Goal: Task Accomplishment & Management: Manage account settings

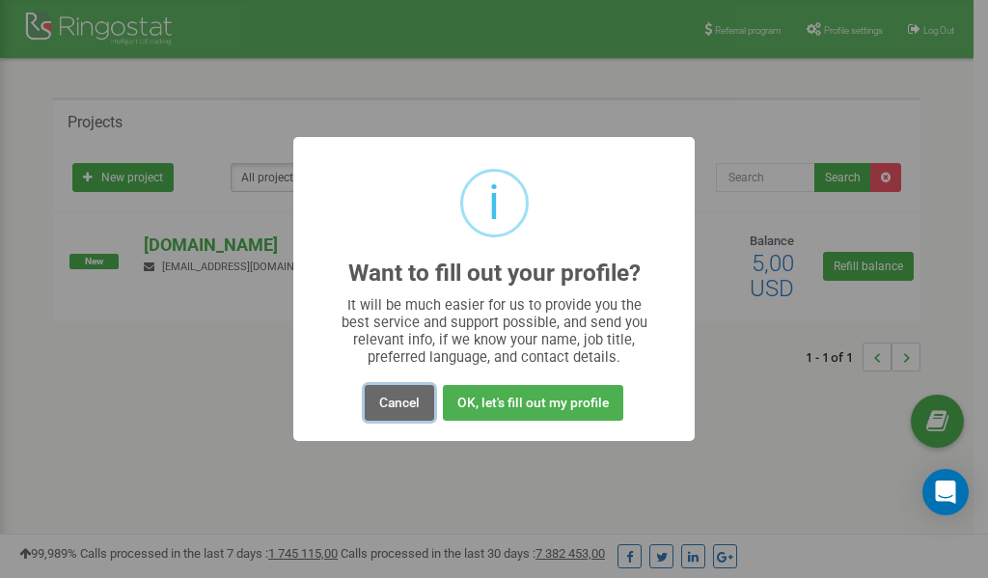
click at [389, 406] on button "Cancel" at bounding box center [399, 403] width 69 height 36
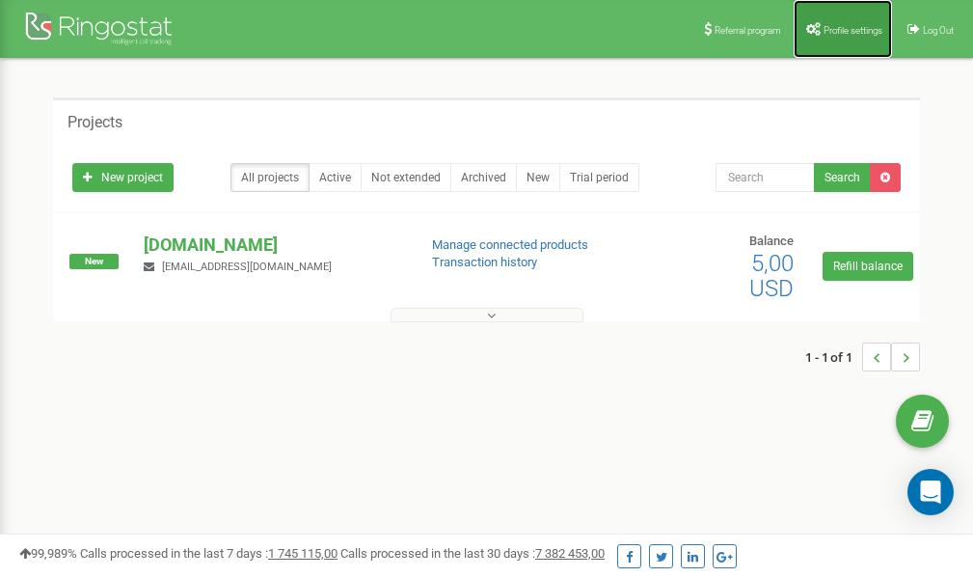
click at [848, 29] on span "Profile settings" at bounding box center [853, 30] width 59 height 11
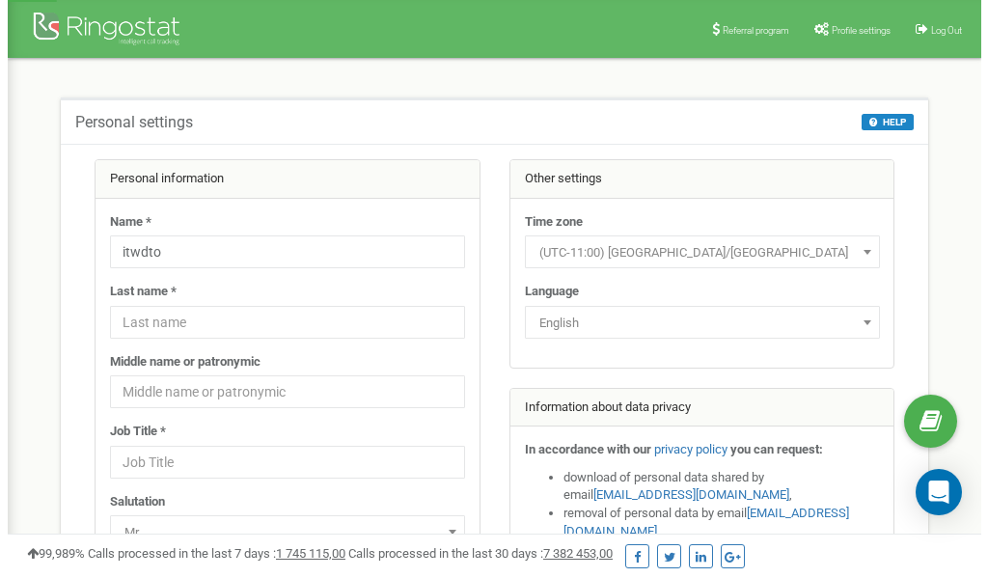
scroll to position [96, 0]
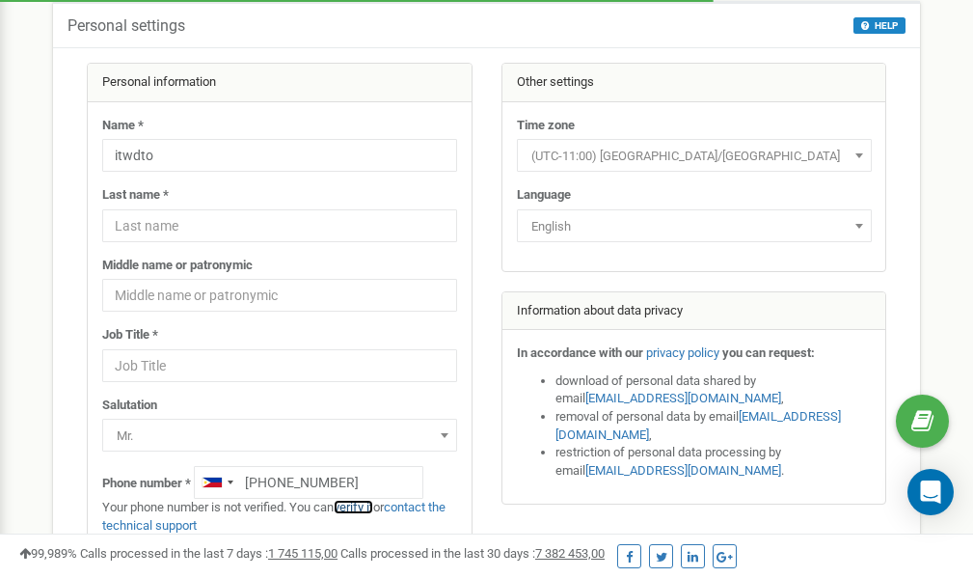
click at [359, 505] on link "verify it" at bounding box center [354, 507] width 40 height 14
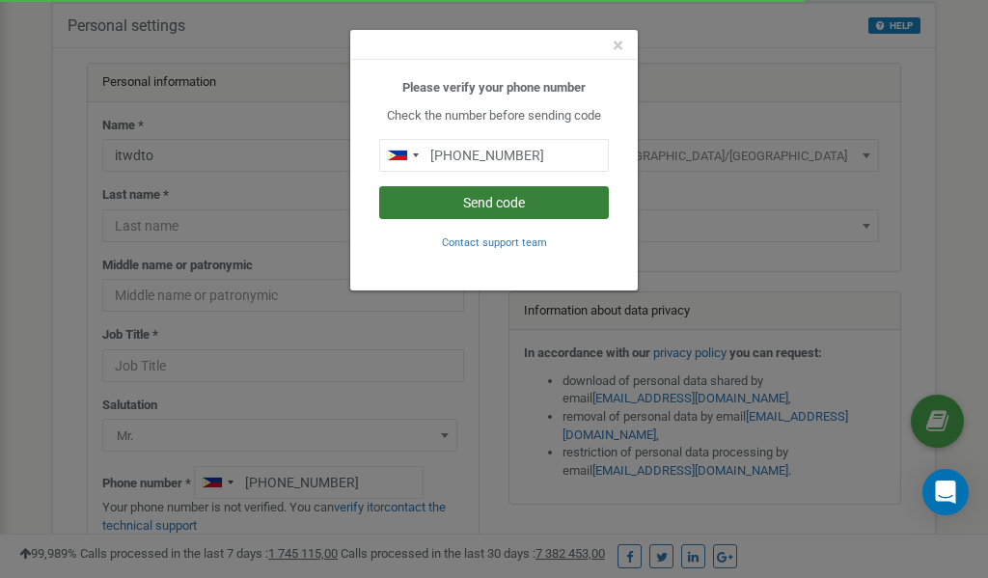
click at [484, 200] on button "Send code" at bounding box center [494, 202] width 230 height 33
